Goal: Task Accomplishment & Management: Manage account settings

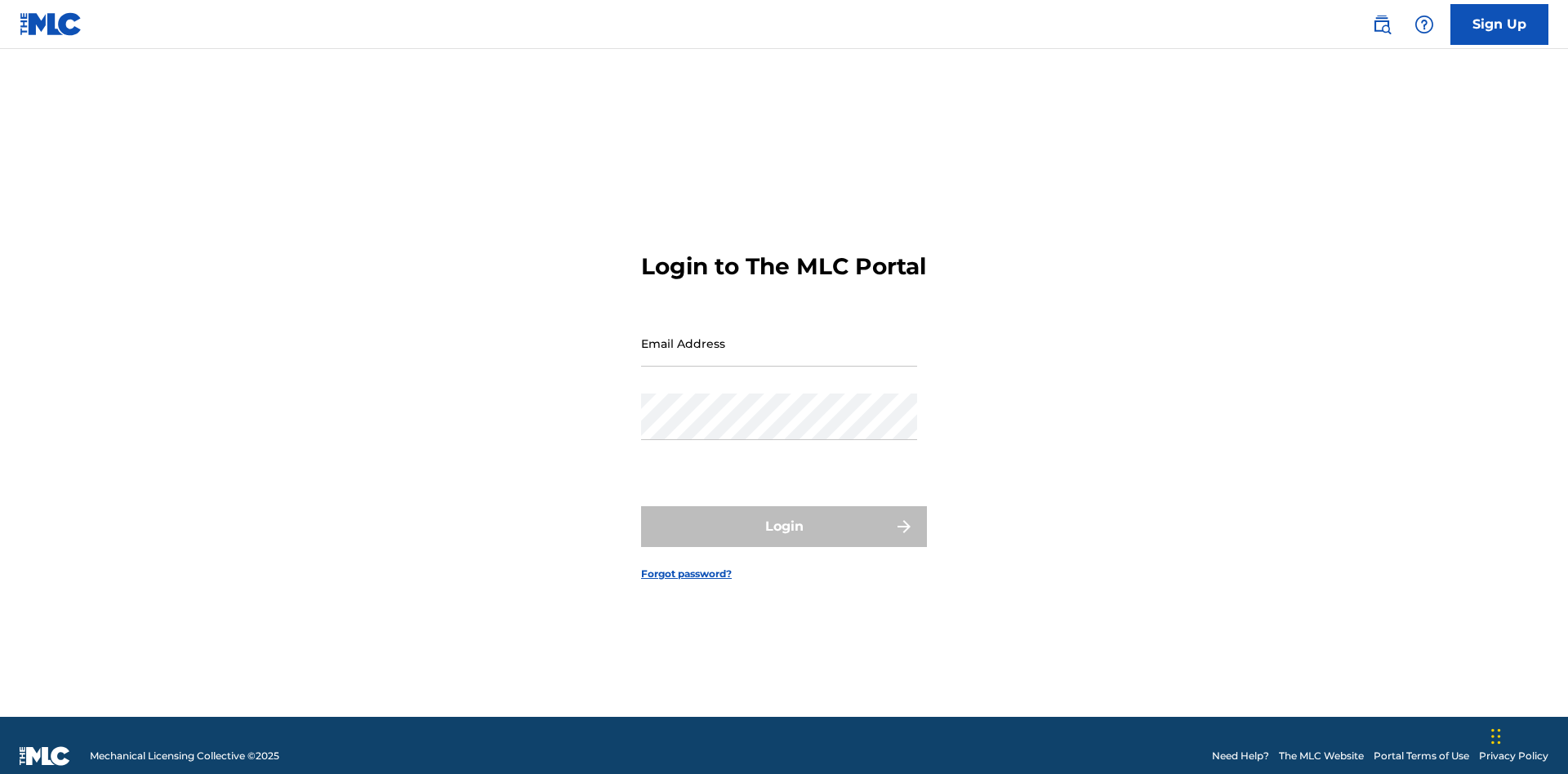
scroll to position [21, 0]
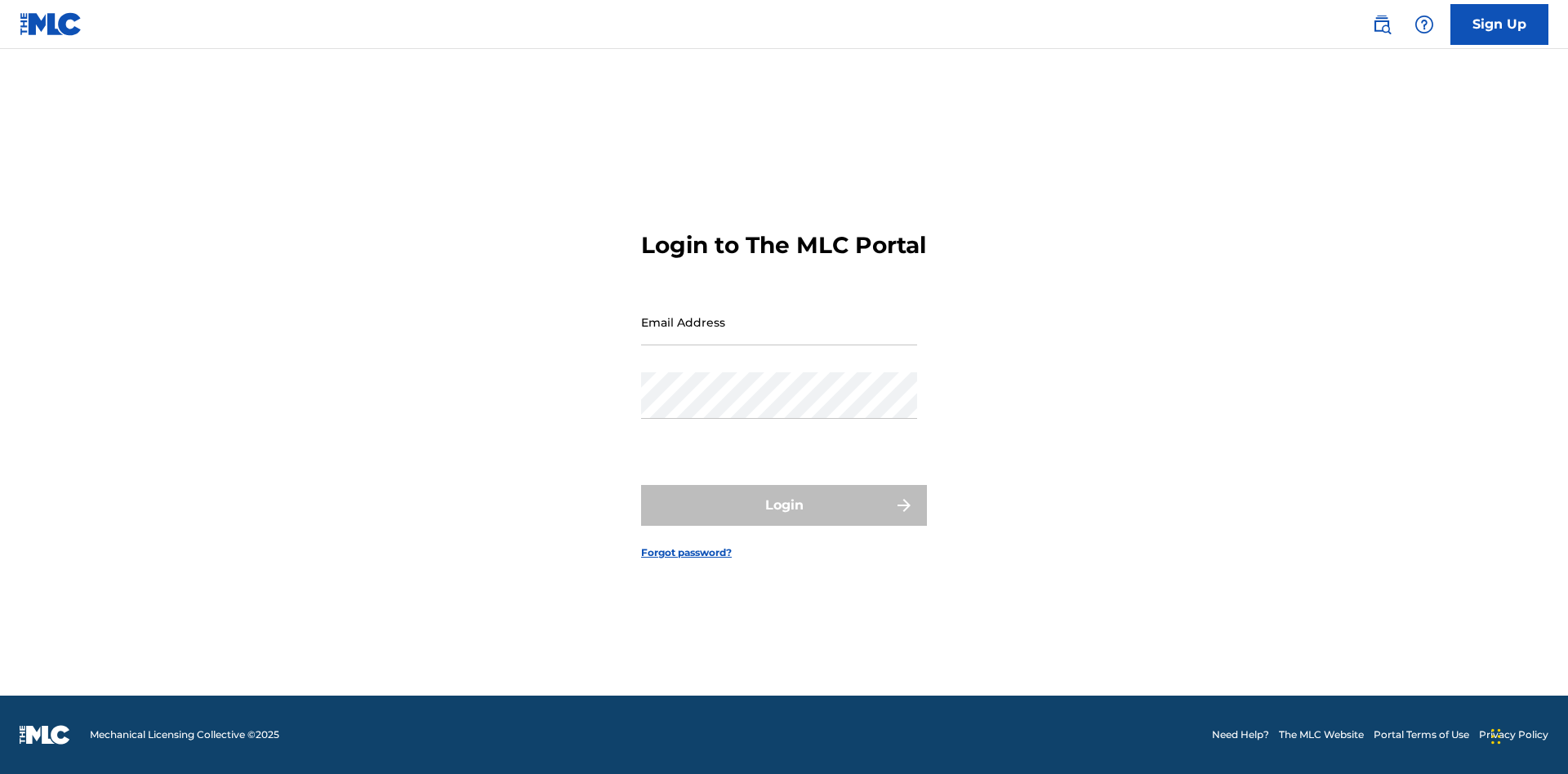
click at [779, 336] on input "Email Address" at bounding box center [779, 321] width 276 height 46
type input "8f03ed7e-8222-4581-9c48-73ddaacb7f86@mailslurp.com"
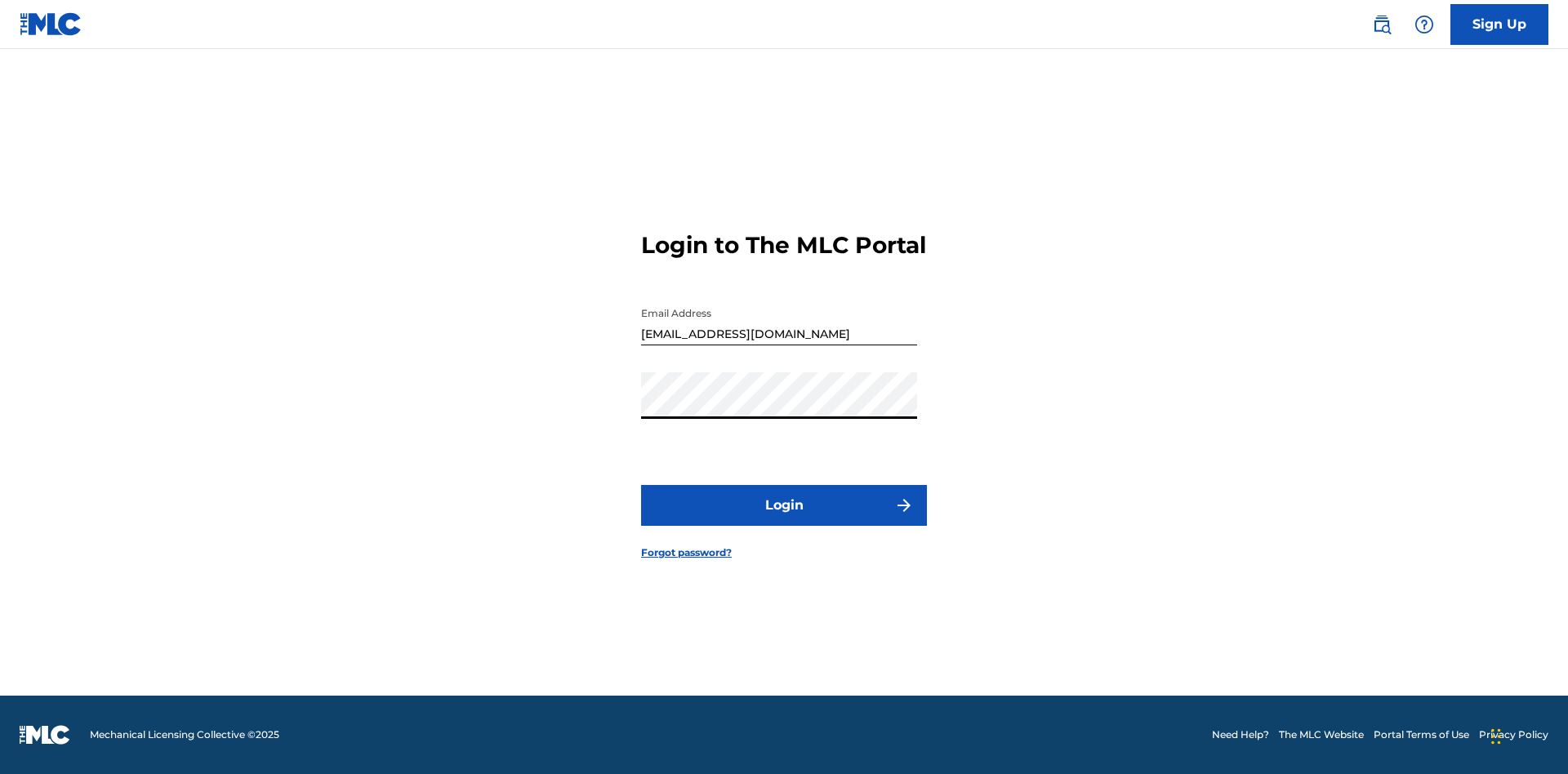
click at [784, 519] on button "Login" at bounding box center [784, 505] width 286 height 41
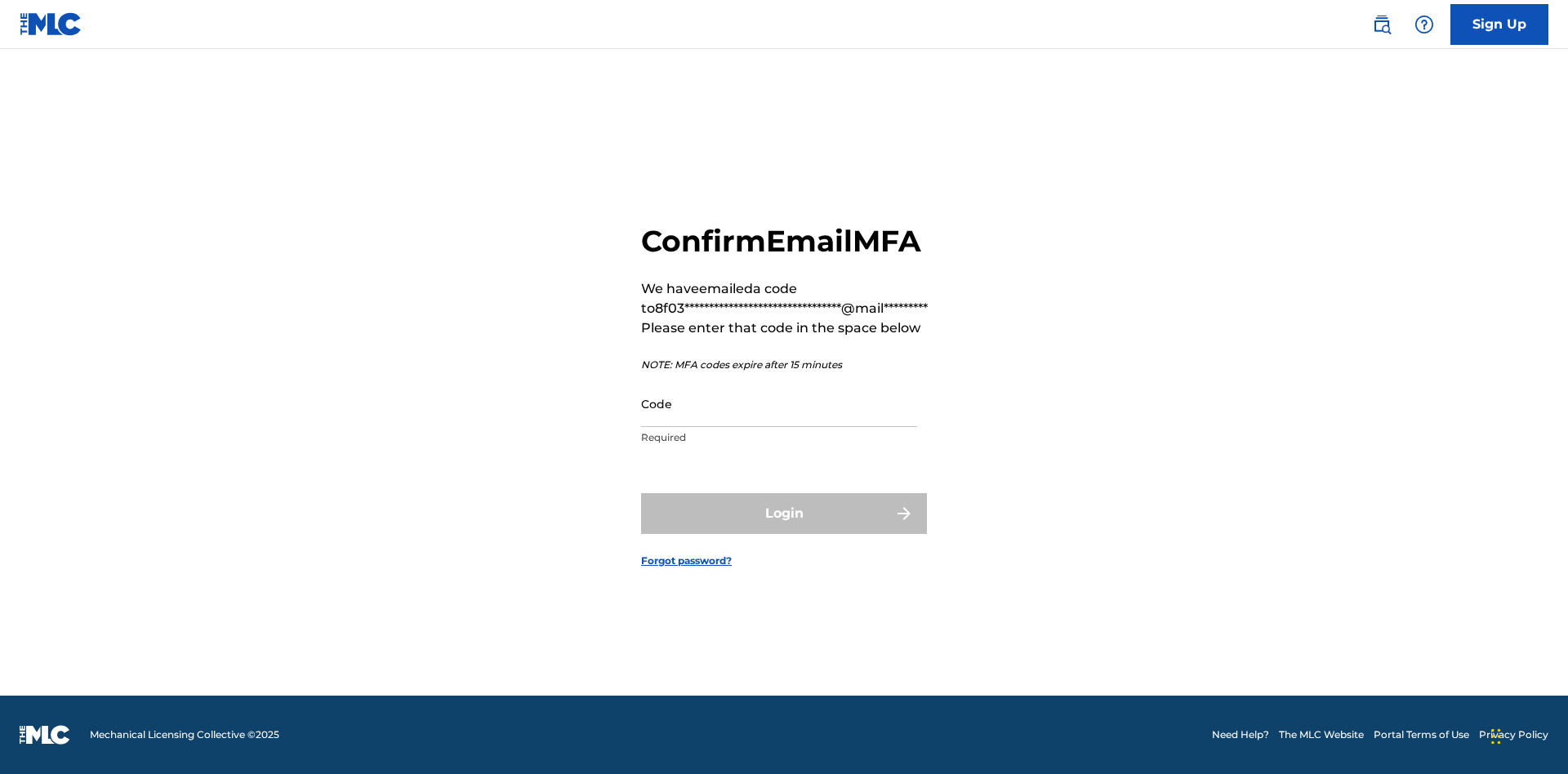
click at [779, 403] on input "Code" at bounding box center [779, 403] width 276 height 46
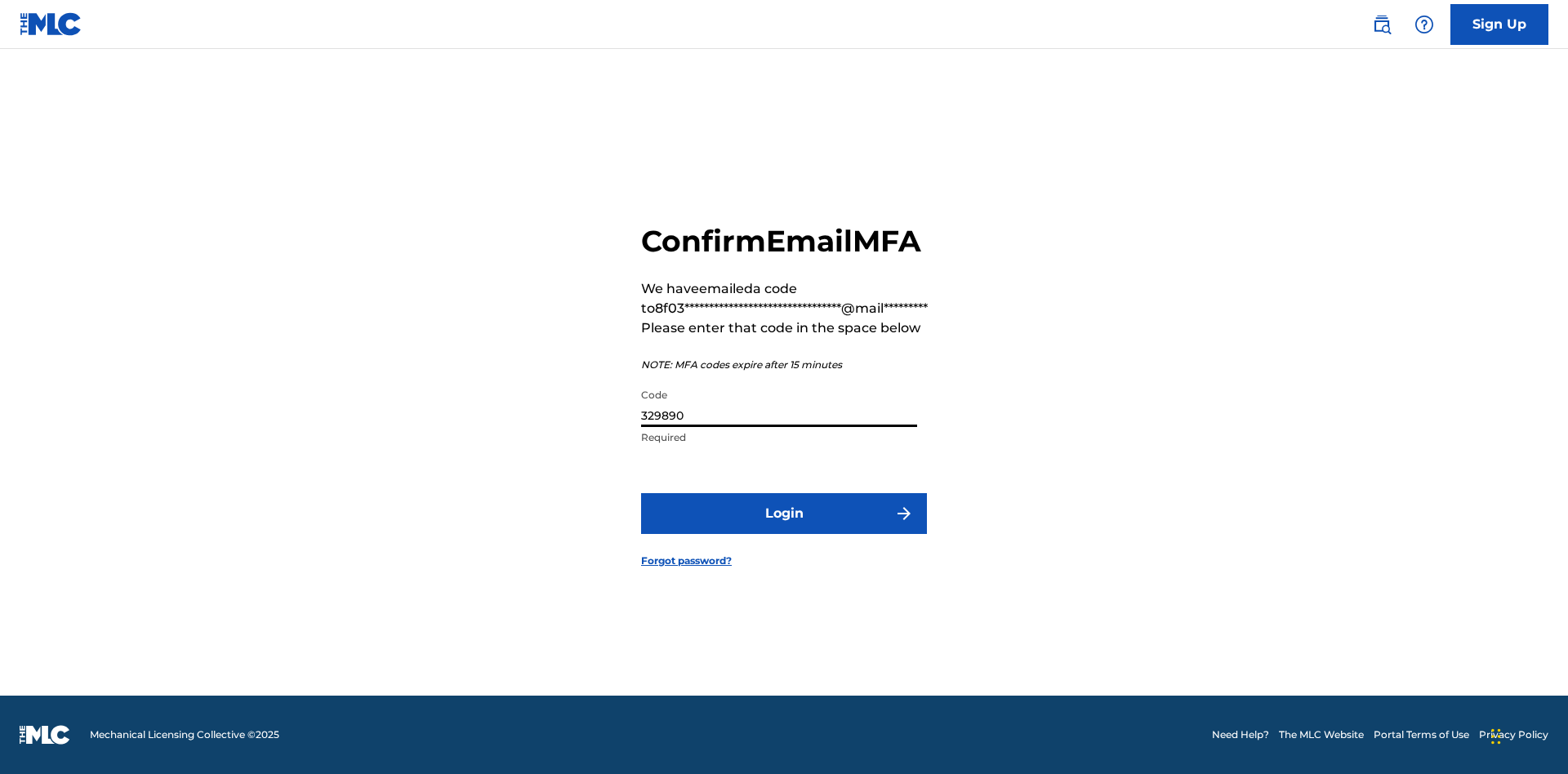
type input "329890"
click at [784, 513] on button "Login" at bounding box center [784, 513] width 286 height 41
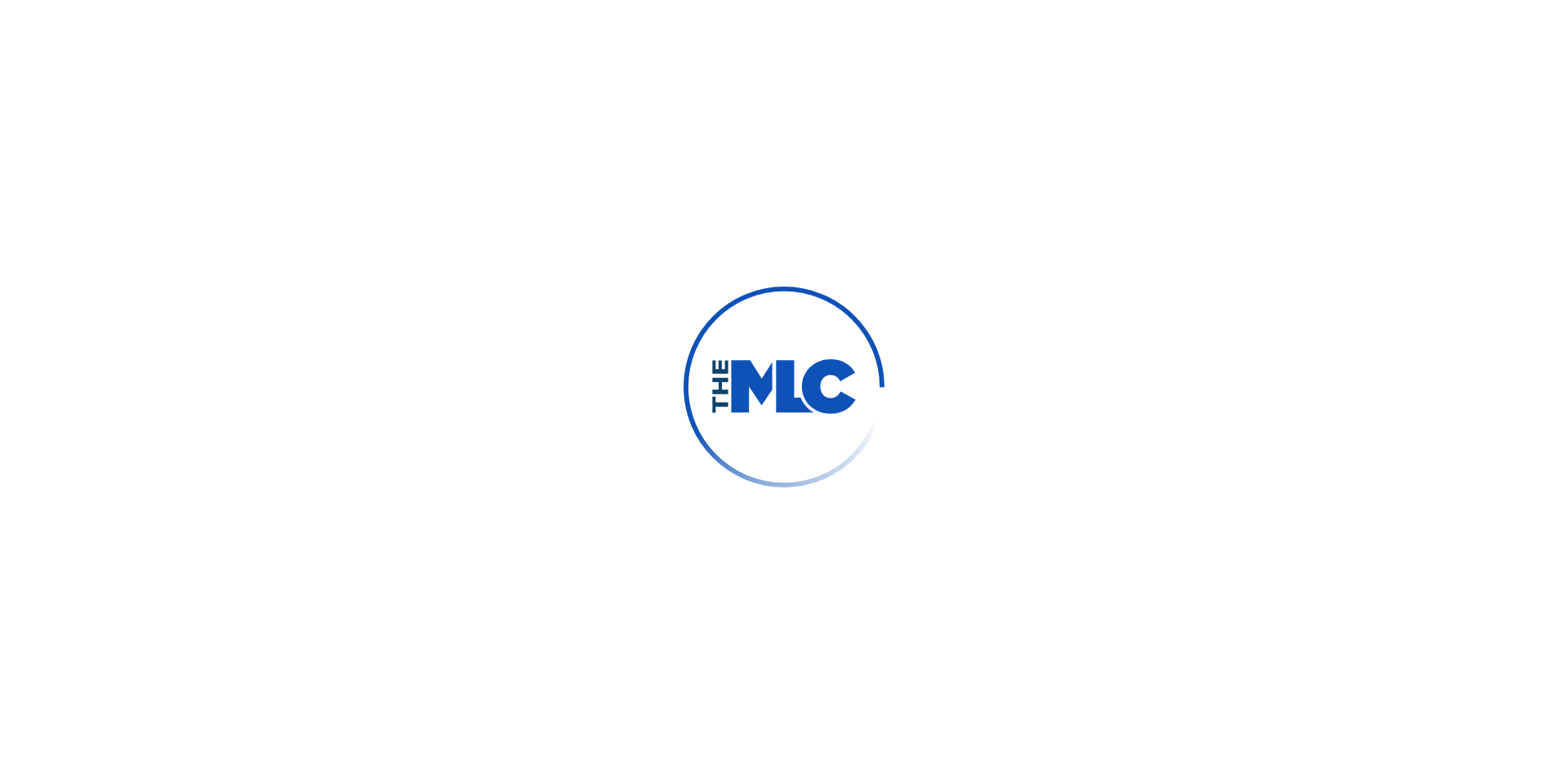
scroll to position [0, 0]
